Goal: Task Accomplishment & Management: Manage account settings

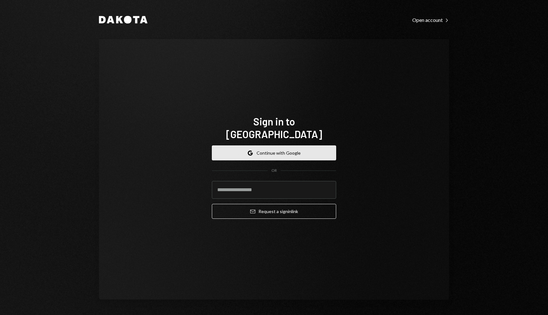
click at [274, 146] on button "Google Continue with Google" at bounding box center [274, 152] width 124 height 15
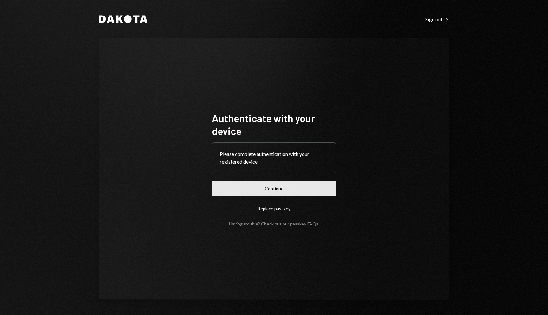
click at [264, 182] on button "Continue" at bounding box center [274, 188] width 124 height 15
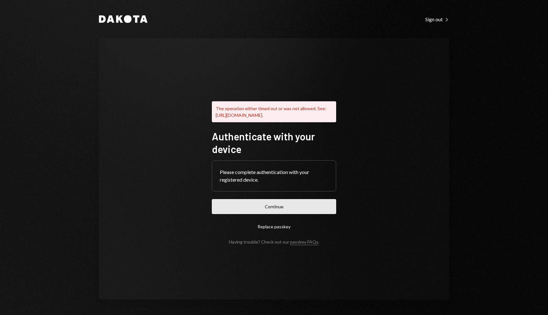
click at [285, 208] on button "Continue" at bounding box center [274, 206] width 124 height 15
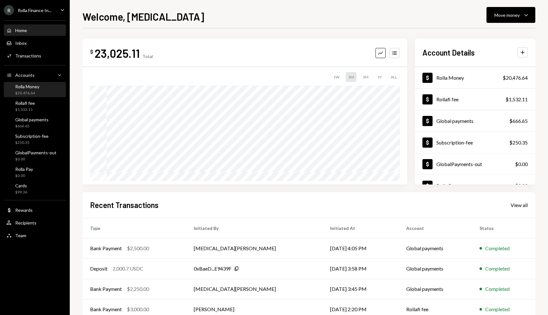
click at [35, 90] on div "$20,476.64" at bounding box center [27, 92] width 24 height 5
click at [53, 12] on div "R Rolla Finance In... Caret Down" at bounding box center [35, 10] width 70 height 10
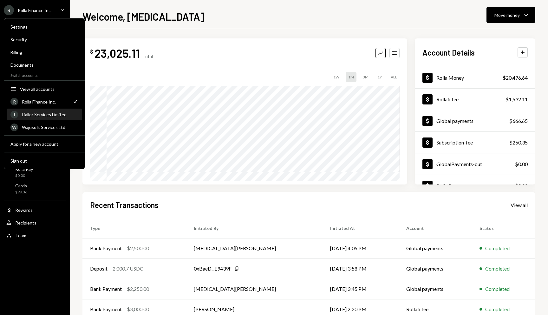
click at [41, 108] on link "I Ifallor Services Limited" at bounding box center [44, 113] width 75 height 11
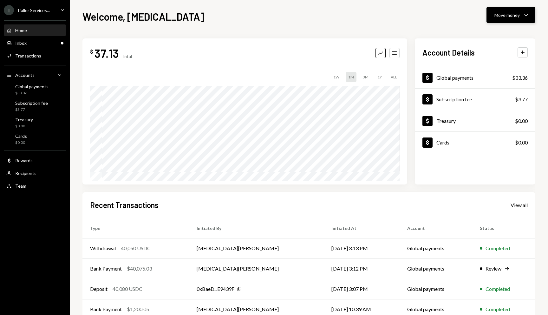
click at [489, 21] on button "Move money Caret Down" at bounding box center [510, 15] width 49 height 16
click at [485, 40] on div "Withdraw Send" at bounding box center [500, 34] width 63 height 14
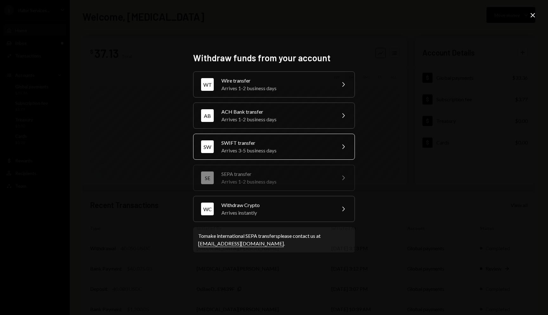
click at [255, 151] on div "Arrives 3-5 business days" at bounding box center [276, 150] width 110 height 8
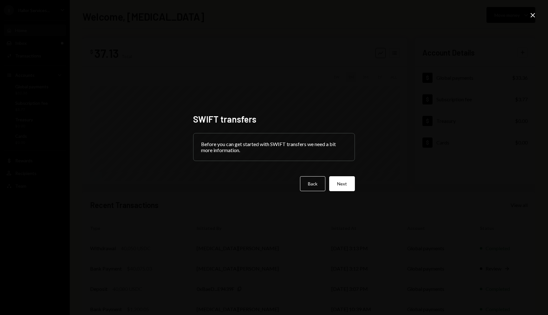
click at [531, 14] on icon "Close" at bounding box center [533, 15] width 8 height 8
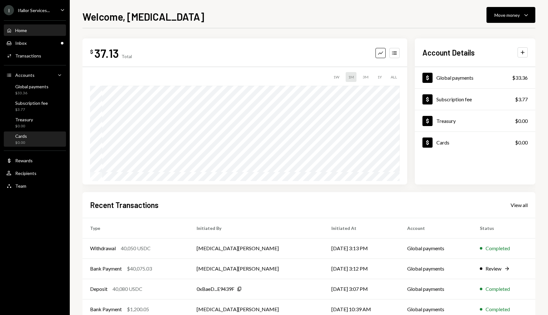
click at [34, 140] on div "Cards $0.00" at bounding box center [34, 139] width 57 height 12
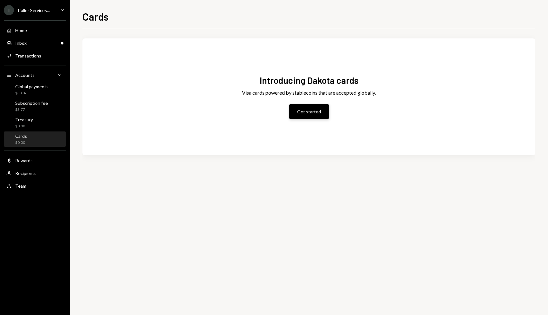
click at [312, 114] on button "Get started" at bounding box center [309, 111] width 40 height 15
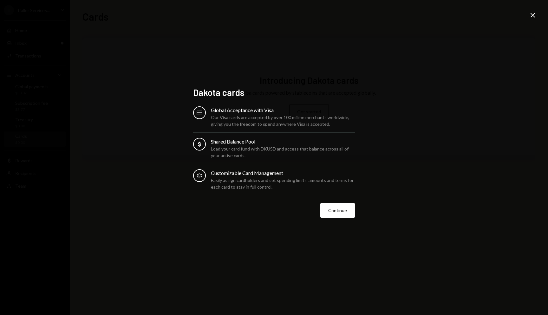
click at [529, 19] on icon "Close" at bounding box center [533, 15] width 8 height 8
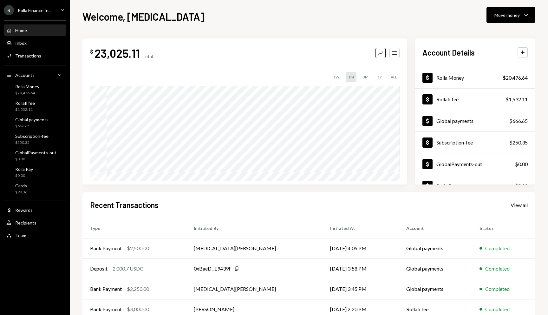
click at [62, 12] on icon "Caret Down" at bounding box center [62, 9] width 7 height 7
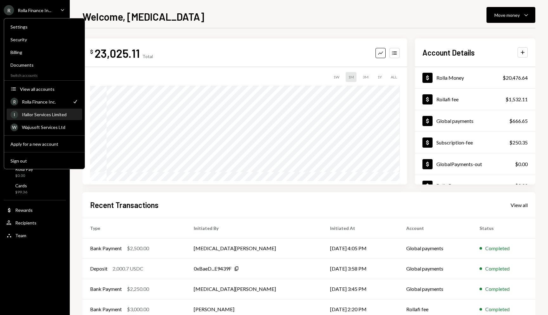
click at [56, 109] on div "I Ifallor Services Limited" at bounding box center [44, 114] width 68 height 11
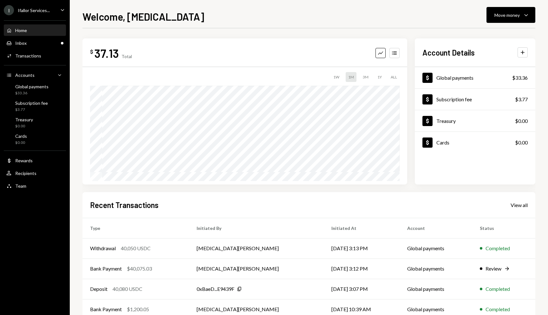
click at [62, 15] on div "I Ifallor Services... Caret Down" at bounding box center [35, 10] width 70 height 10
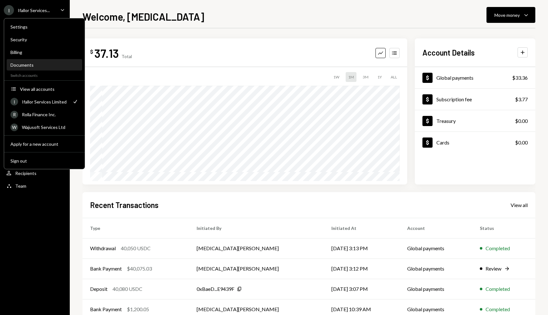
click at [42, 63] on div "Documents" at bounding box center [44, 64] width 68 height 5
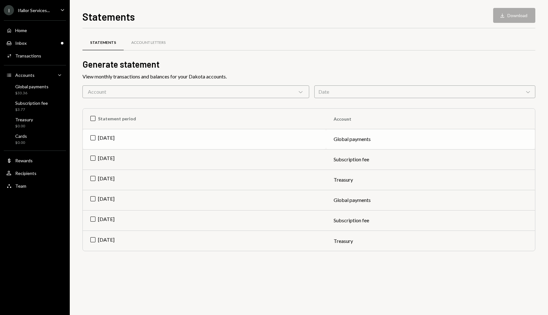
click at [88, 138] on td "Aug 2025" at bounding box center [204, 139] width 243 height 20
click at [494, 14] on button "Download Download" at bounding box center [514, 15] width 42 height 15
click at [23, 94] on div "$33.36" at bounding box center [31, 92] width 33 height 5
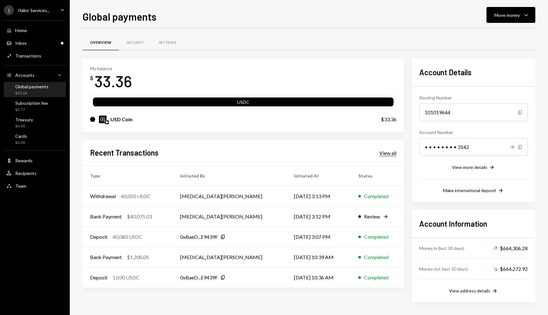
click at [381, 151] on div "View all" at bounding box center [387, 153] width 17 height 6
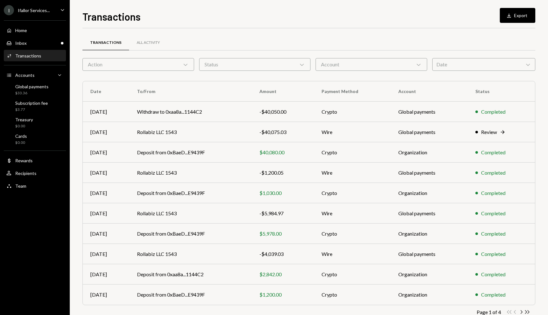
scroll to position [16, 0]
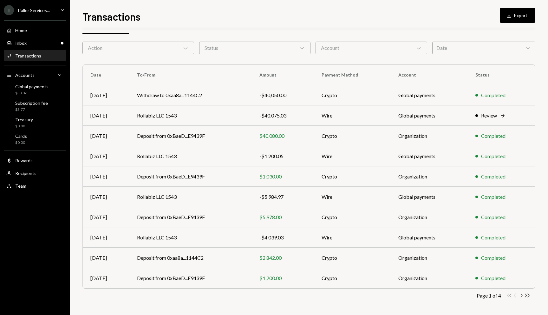
click at [520, 295] on icon "Chevron Right" at bounding box center [521, 295] width 6 height 6
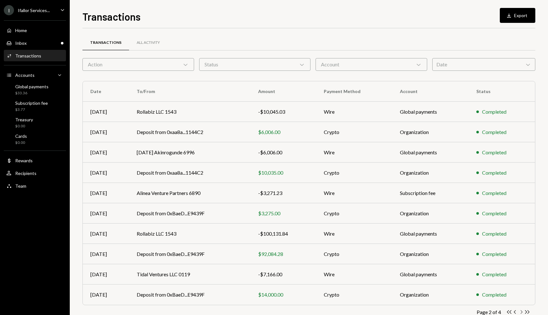
click at [520, 311] on icon "Chevron Right" at bounding box center [521, 312] width 6 height 6
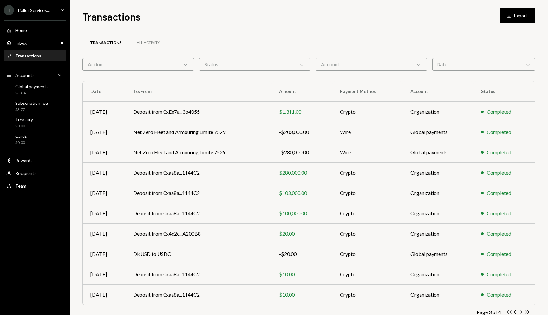
scroll to position [16, 0]
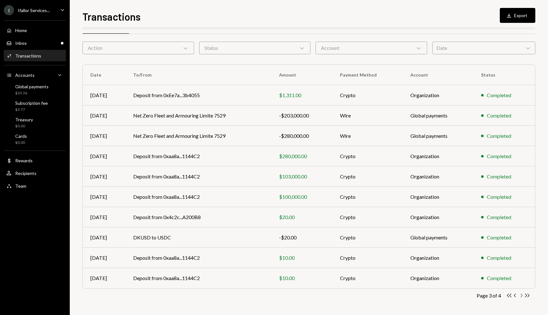
click at [520, 294] on icon "Chevron Right" at bounding box center [521, 295] width 6 height 6
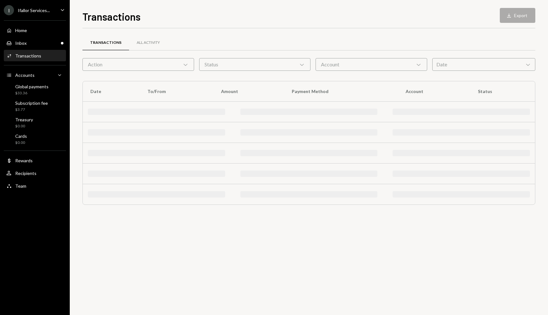
scroll to position [0, 0]
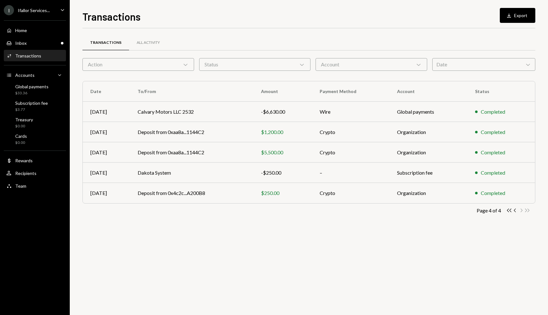
click at [59, 9] on icon "Caret Down" at bounding box center [62, 9] width 7 height 7
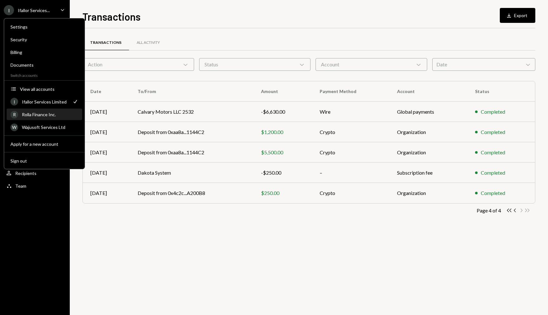
click at [57, 110] on div "R Rolla Finance Inc." at bounding box center [44, 114] width 68 height 11
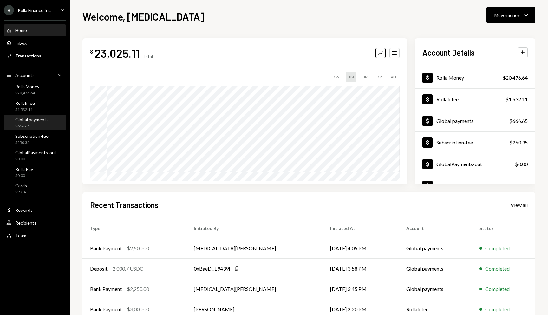
click at [25, 122] on div "Global payments" at bounding box center [31, 119] width 33 height 5
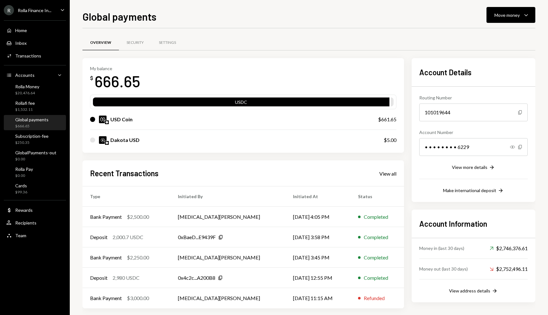
click at [215, 37] on div "Overview Security Settings" at bounding box center [308, 43] width 453 height 16
